Goal: Task Accomplishment & Management: Complete application form

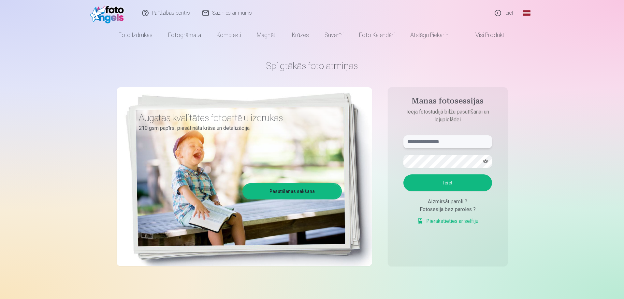
click at [463, 140] on input "text" at bounding box center [447, 142] width 89 height 13
type input "**********"
click at [487, 161] on button "button" at bounding box center [485, 161] width 12 height 12
click at [435, 181] on button "Ieiet" at bounding box center [447, 183] width 89 height 17
click at [457, 178] on button "Ieiet" at bounding box center [447, 183] width 89 height 17
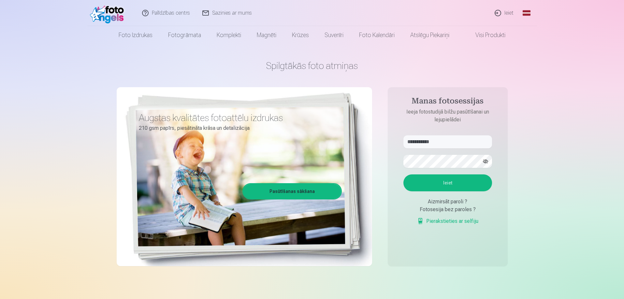
click at [451, 206] on div "Aizmirsāt paroli ?" at bounding box center [447, 202] width 89 height 8
click at [459, 206] on div "Aizmirsāt paroli ?" at bounding box center [447, 202] width 89 height 8
click at [470, 192] on button "Ieiet" at bounding box center [447, 183] width 89 height 17
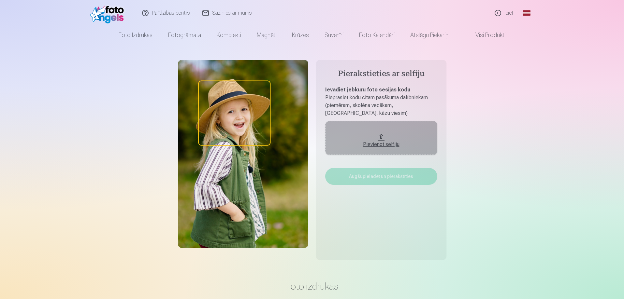
click at [392, 147] on div "Pievienot selfiju" at bounding box center [381, 145] width 99 height 8
